Goal: Register for event/course

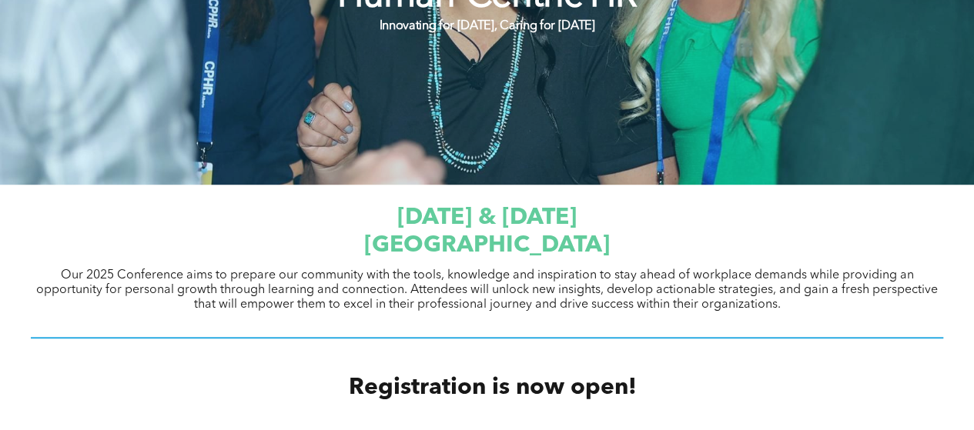
scroll to position [693, 0]
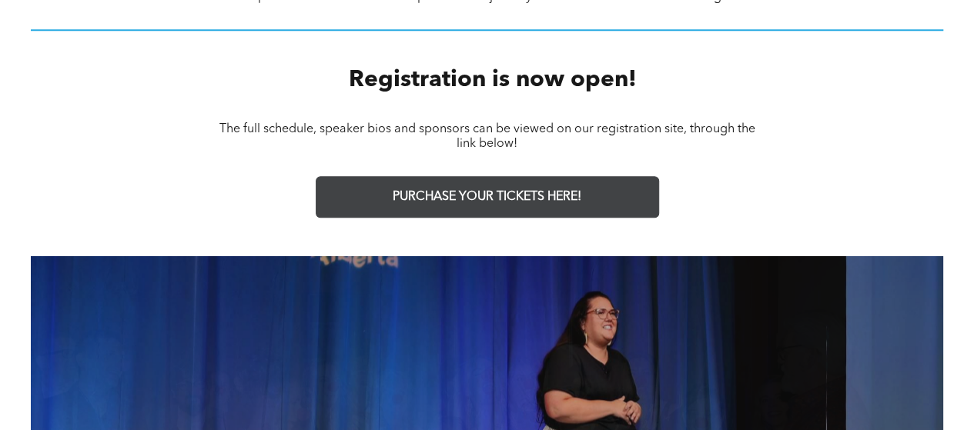
click at [501, 206] on link "PURCHASE YOUR TICKETS HERE!" at bounding box center [487, 197] width 343 height 42
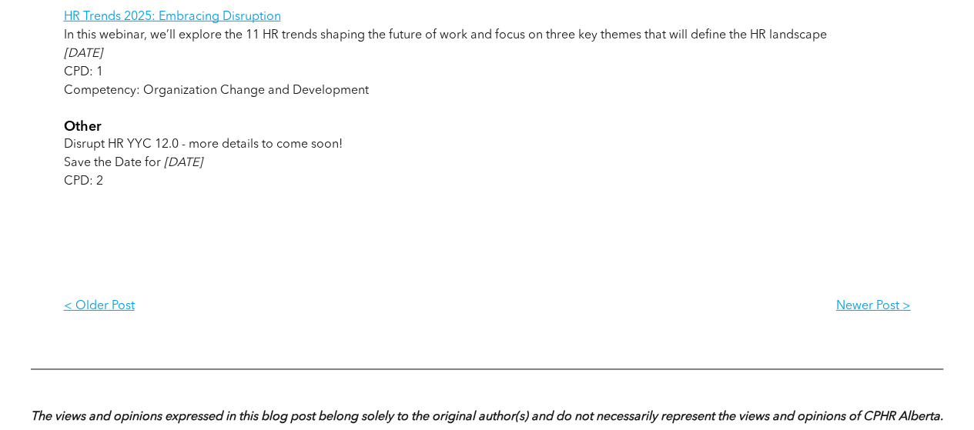
scroll to position [2310, 0]
click at [863, 314] on p "Newer Post >" at bounding box center [699, 307] width 424 height 15
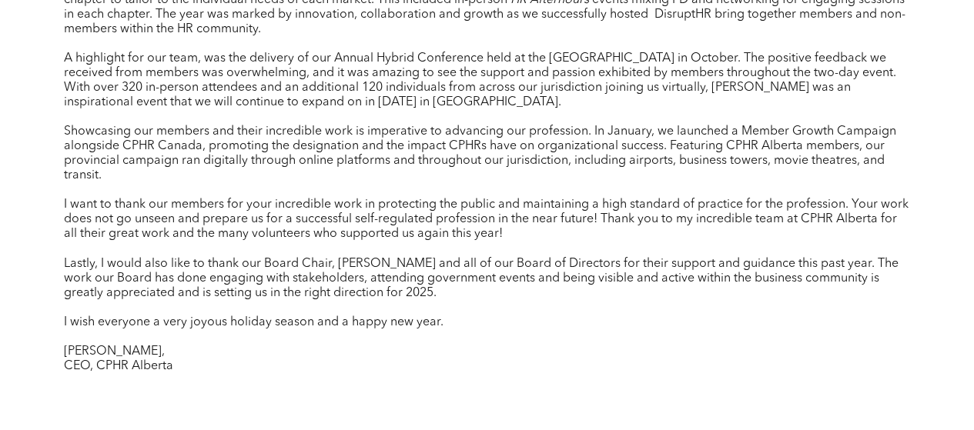
scroll to position [1309, 0]
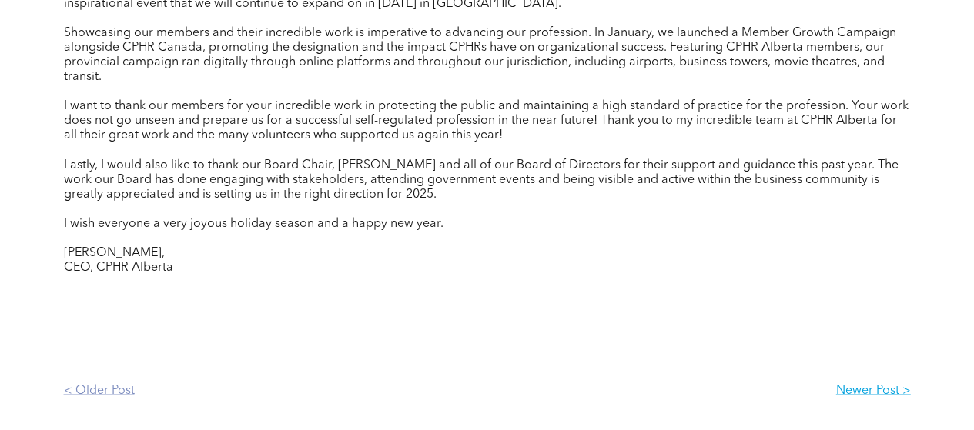
click at [109, 383] on p "< Older Post" at bounding box center [276, 390] width 424 height 15
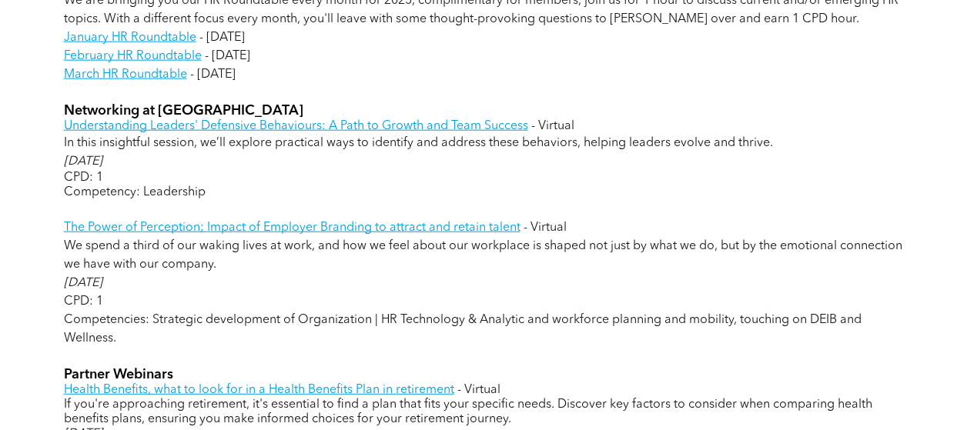
scroll to position [1848, 0]
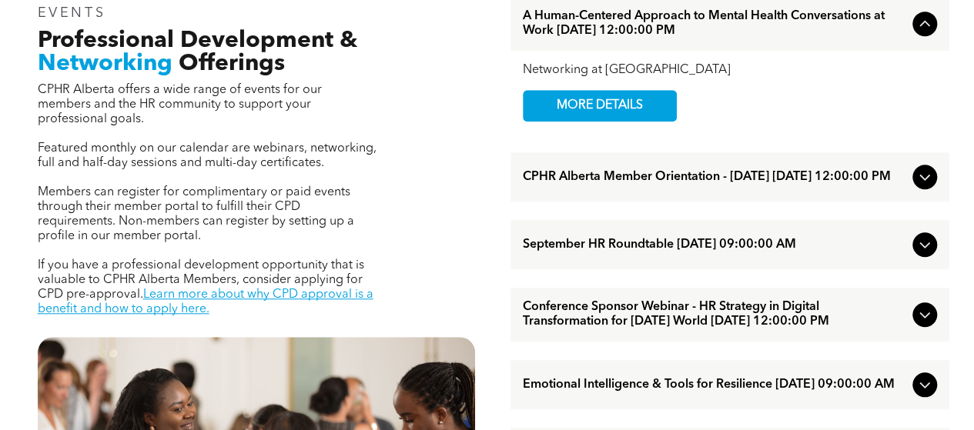
scroll to position [616, 0]
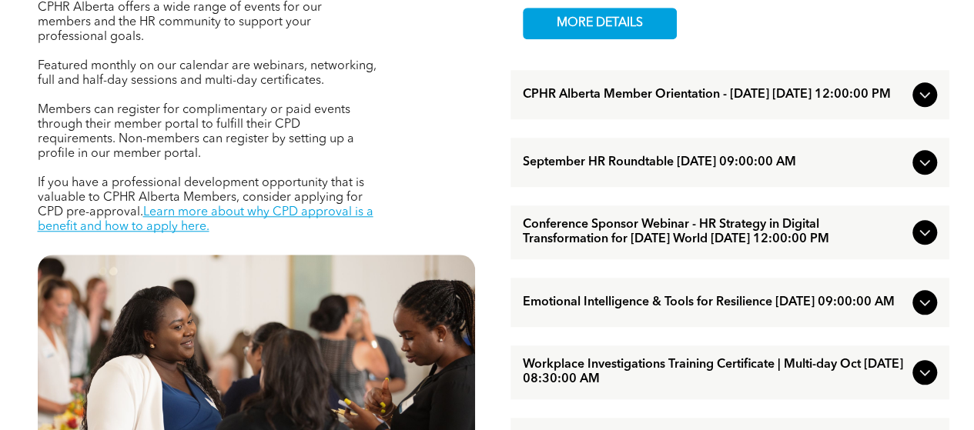
click at [922, 104] on icon at bounding box center [925, 94] width 18 height 18
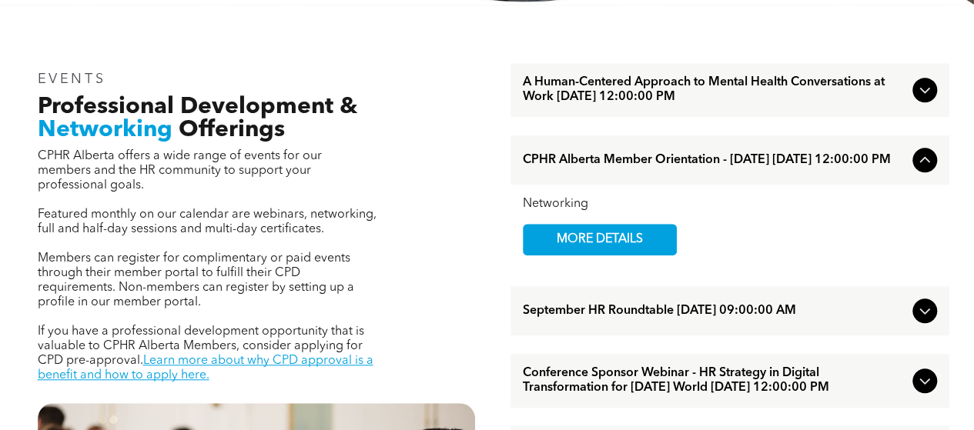
scroll to position [462, 0]
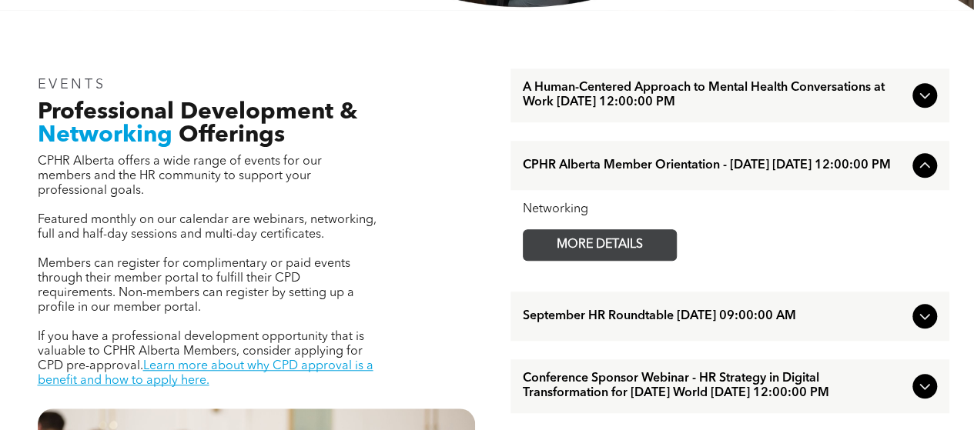
click at [621, 261] on link "MORE DETAILS" at bounding box center [600, 245] width 154 height 32
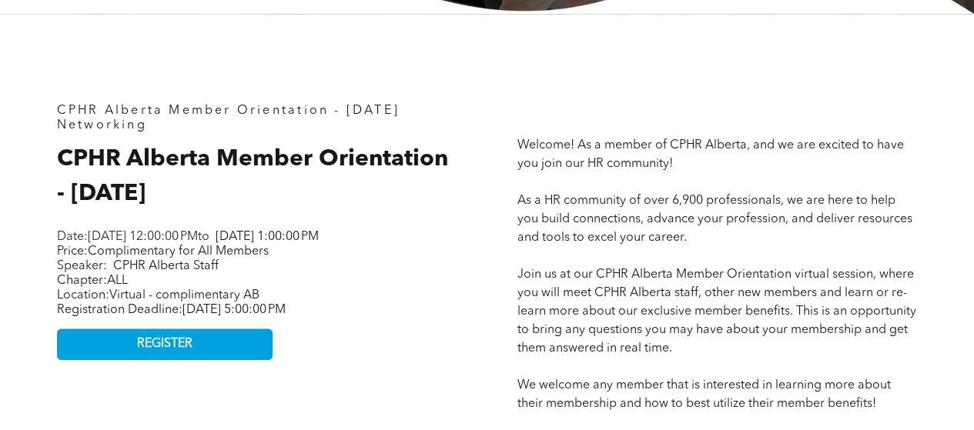
scroll to position [693, 0]
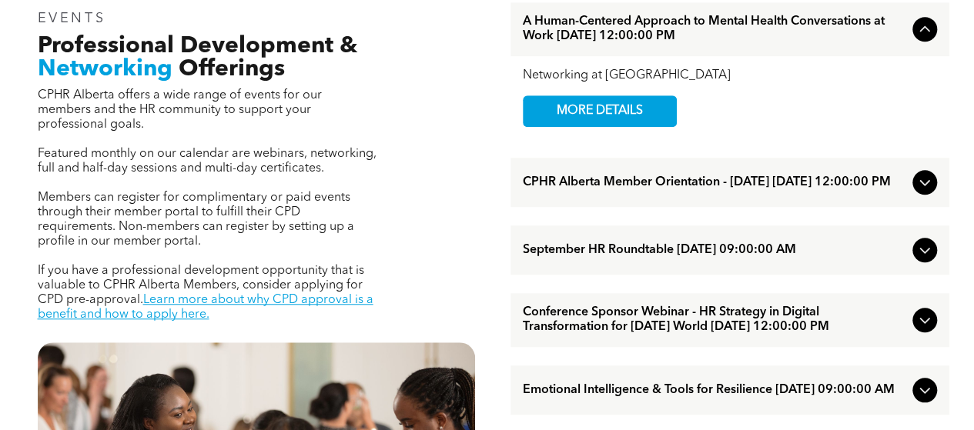
scroll to position [616, 0]
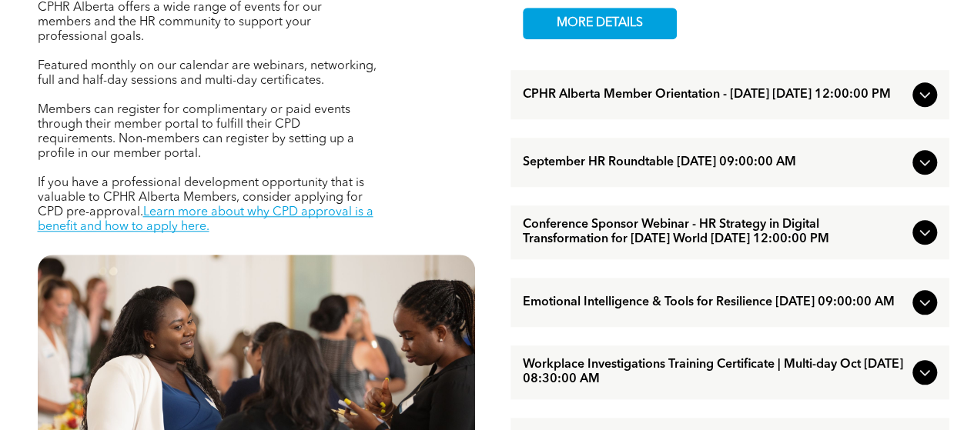
click at [682, 102] on span "CPHR Alberta Member Orientation - August 2025 August/27/2025 12:00:00 PM" at bounding box center [714, 95] width 383 height 15
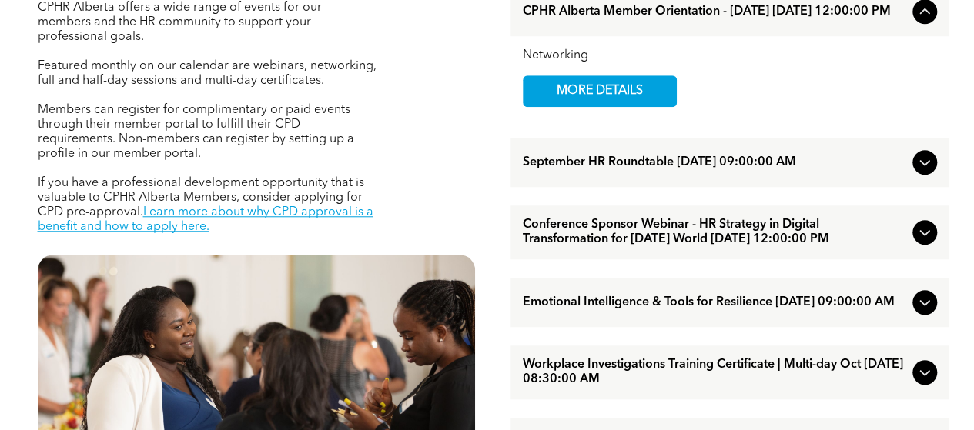
click at [628, 169] on span "September HR Roundtable September/11/2025 09:00:00 AM" at bounding box center [714, 163] width 383 height 15
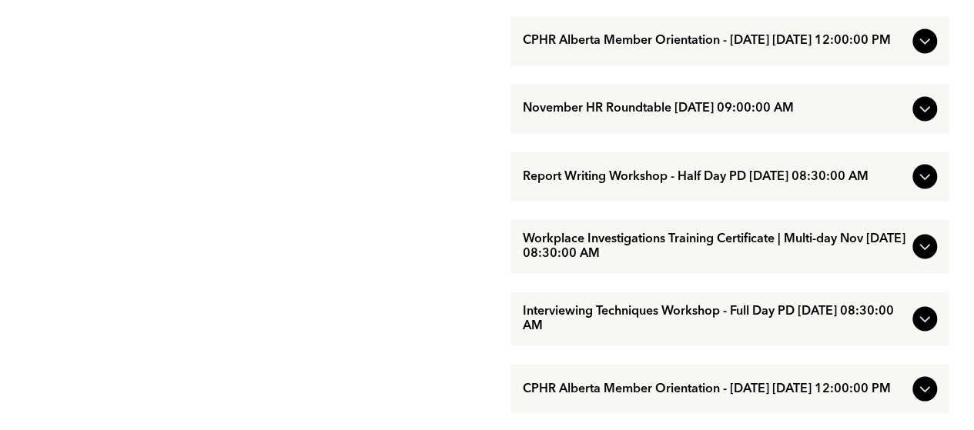
scroll to position [1463, 0]
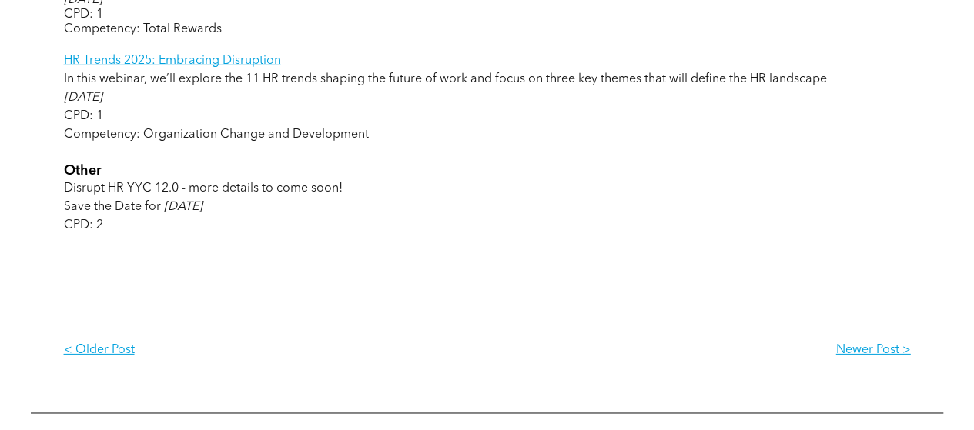
scroll to position [2233, 0]
